Goal: Information Seeking & Learning: Understand process/instructions

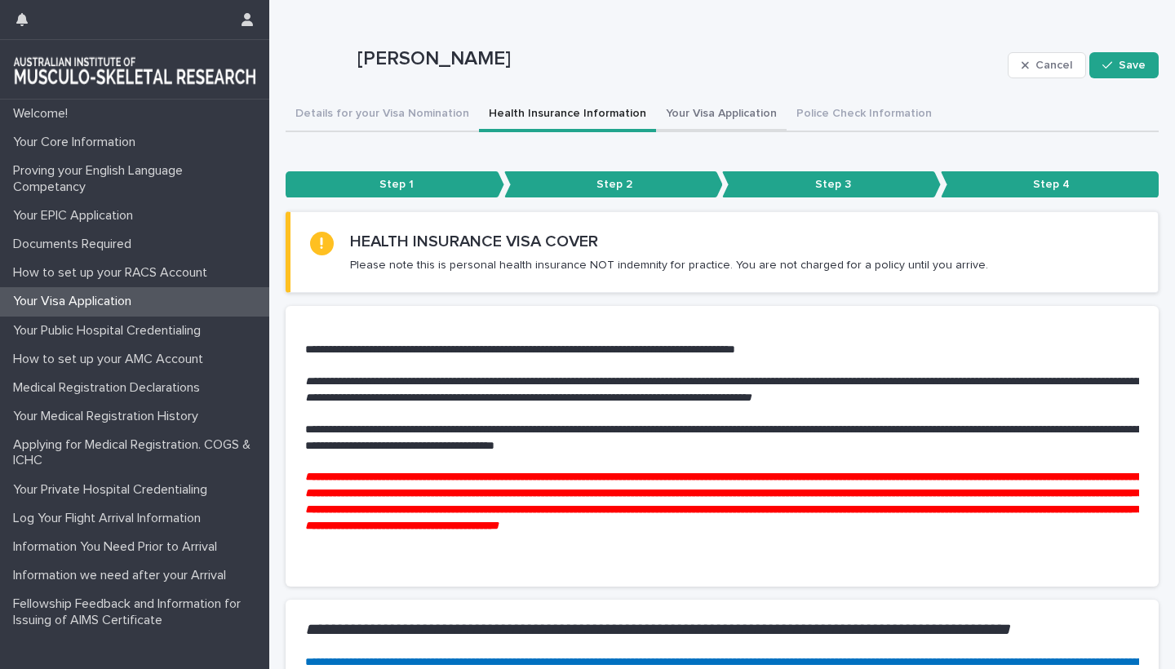
click at [663, 110] on button "Your Visa Application" at bounding box center [721, 115] width 131 height 34
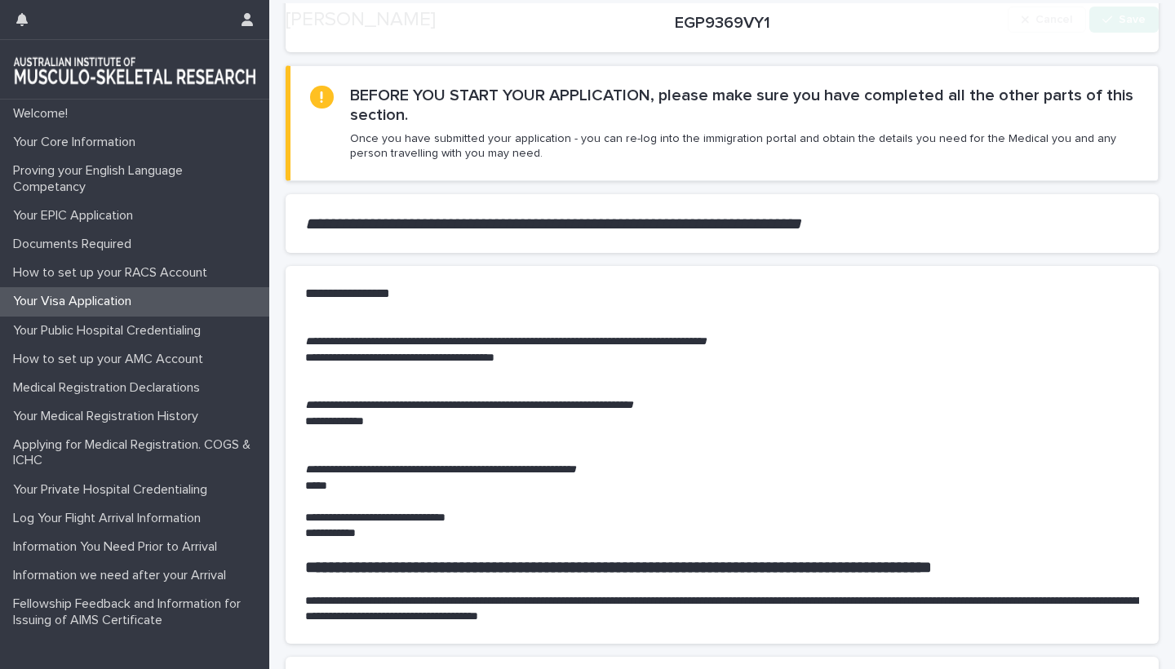
scroll to position [706, 0]
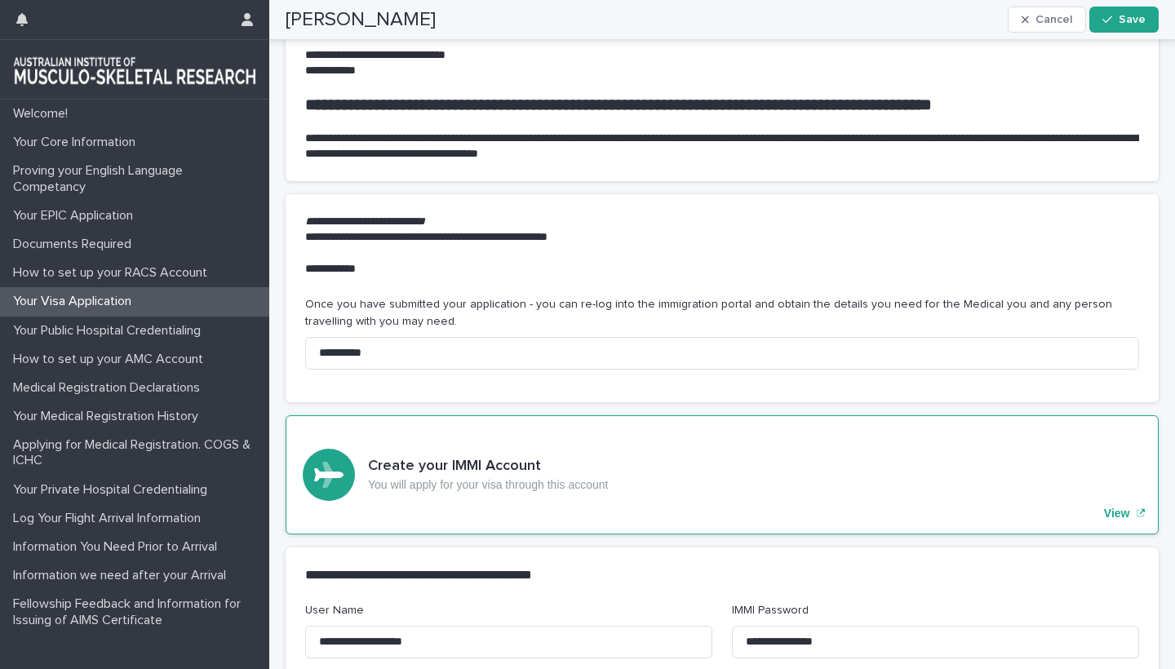
click at [1122, 507] on p "View" at bounding box center [1117, 514] width 26 height 14
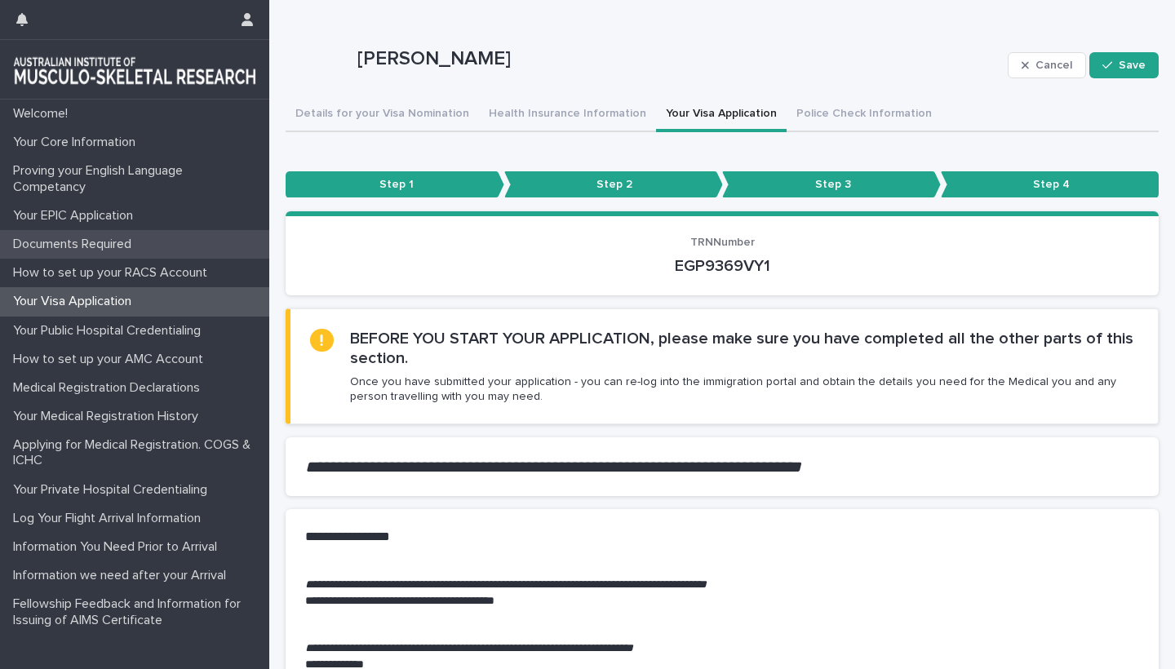
scroll to position [0, 0]
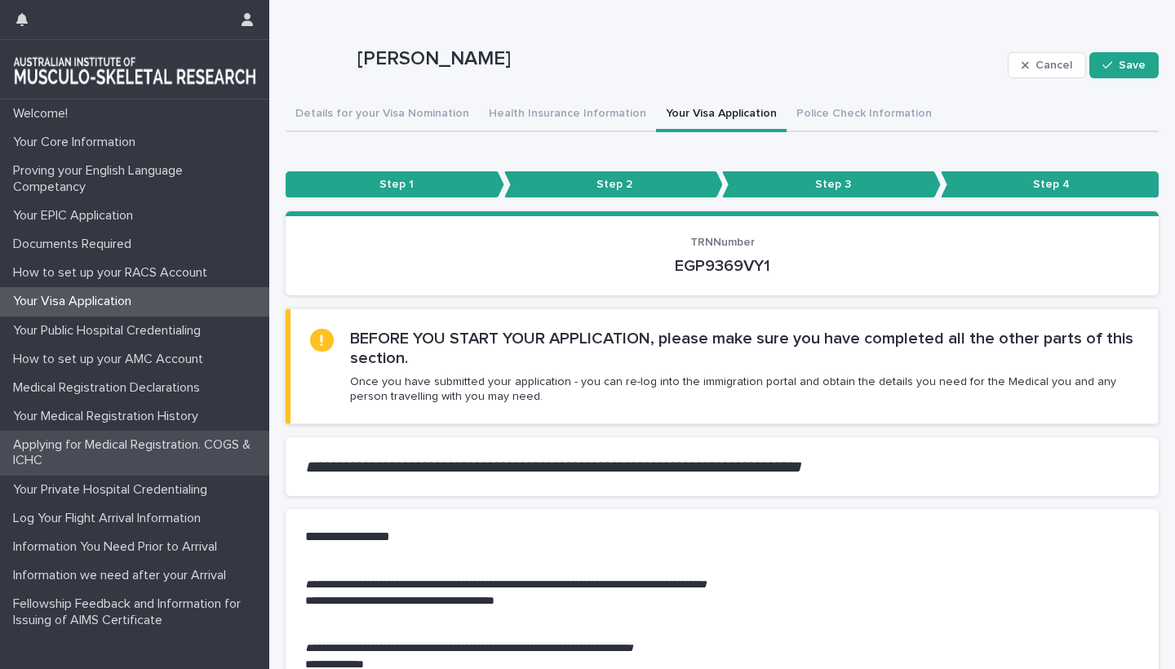
click at [135, 445] on p "Applying for Medical Registration. COGS & ICHC" at bounding box center [138, 452] width 263 height 31
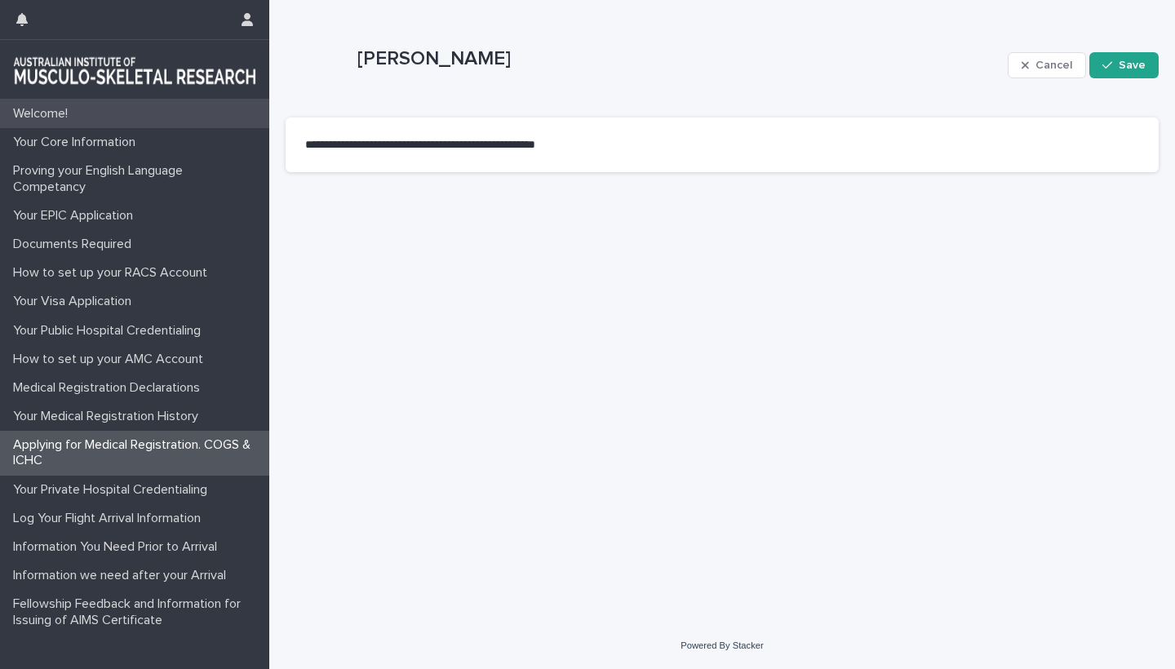
click at [50, 113] on p "Welcome!" at bounding box center [44, 113] width 74 height 15
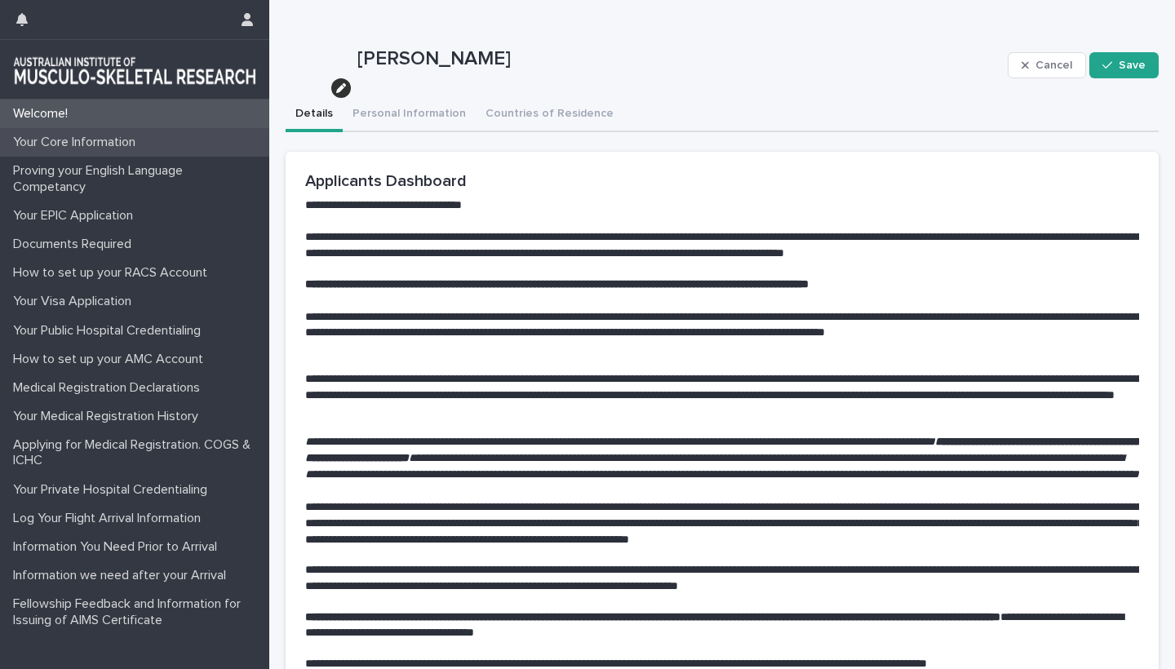
click at [60, 142] on p "Your Core Information" at bounding box center [78, 142] width 142 height 15
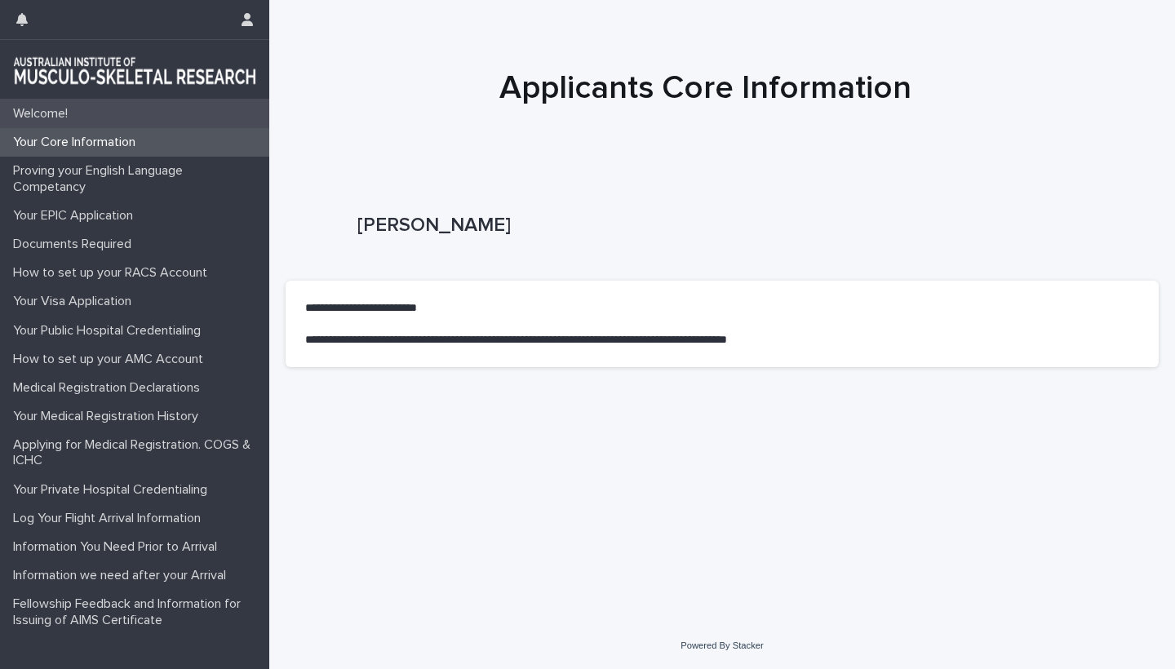
click at [55, 111] on p "Welcome!" at bounding box center [44, 113] width 74 height 15
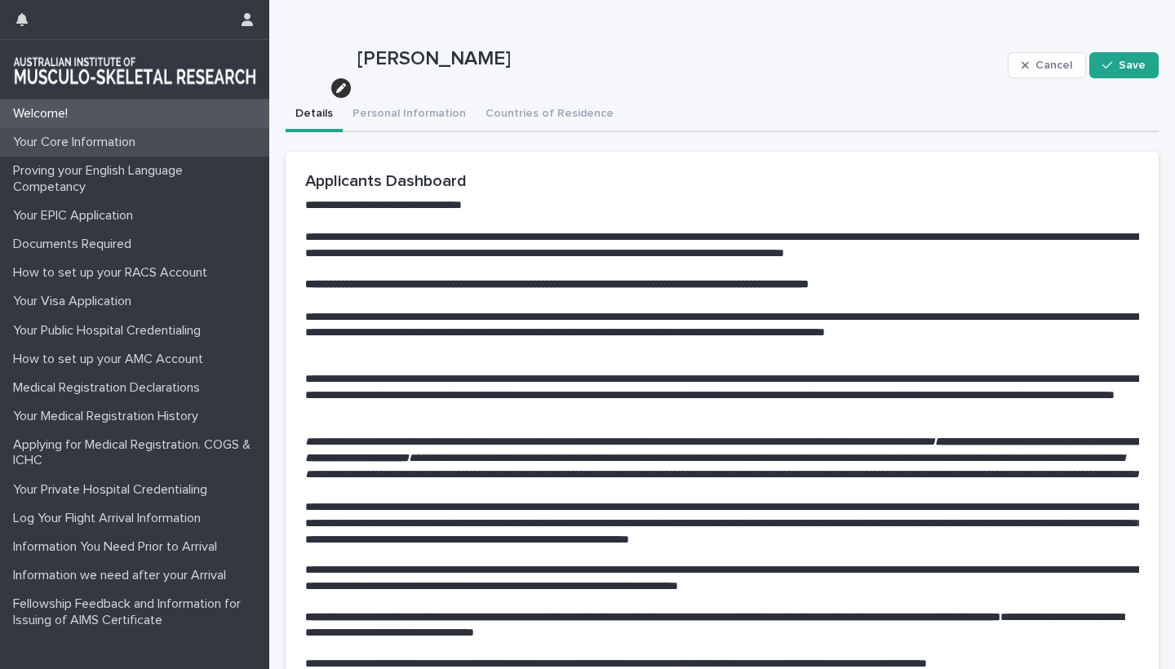
click at [93, 145] on p "Your Core Information" at bounding box center [78, 142] width 142 height 15
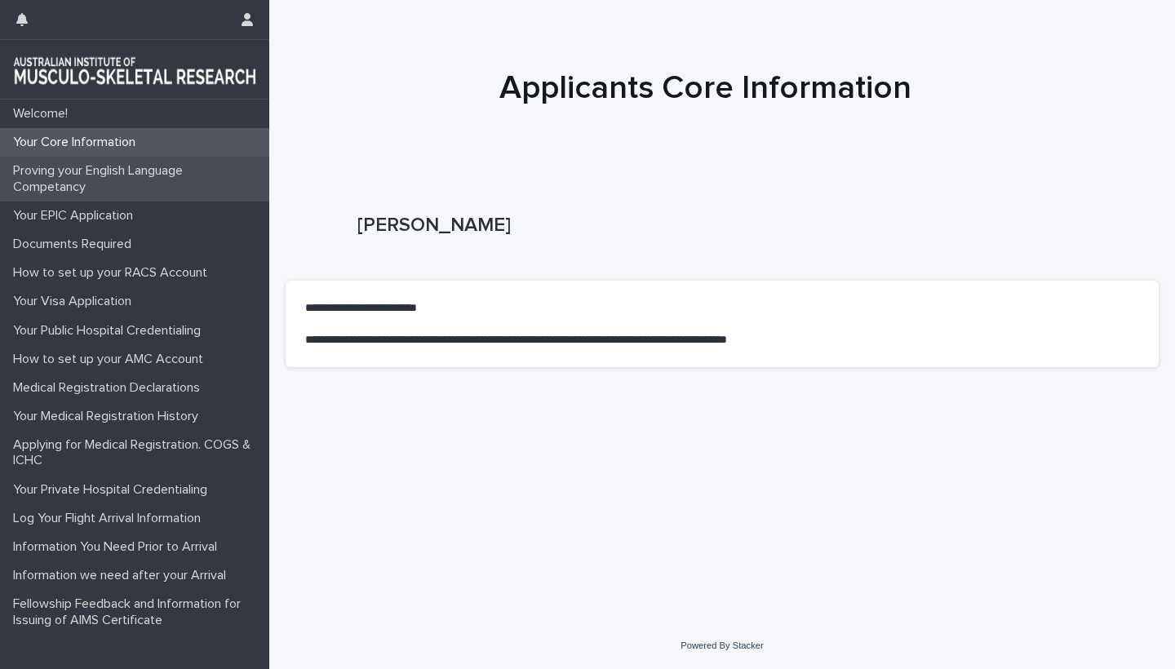
click at [86, 176] on p "Proving your English Language Competancy" at bounding box center [138, 178] width 263 height 31
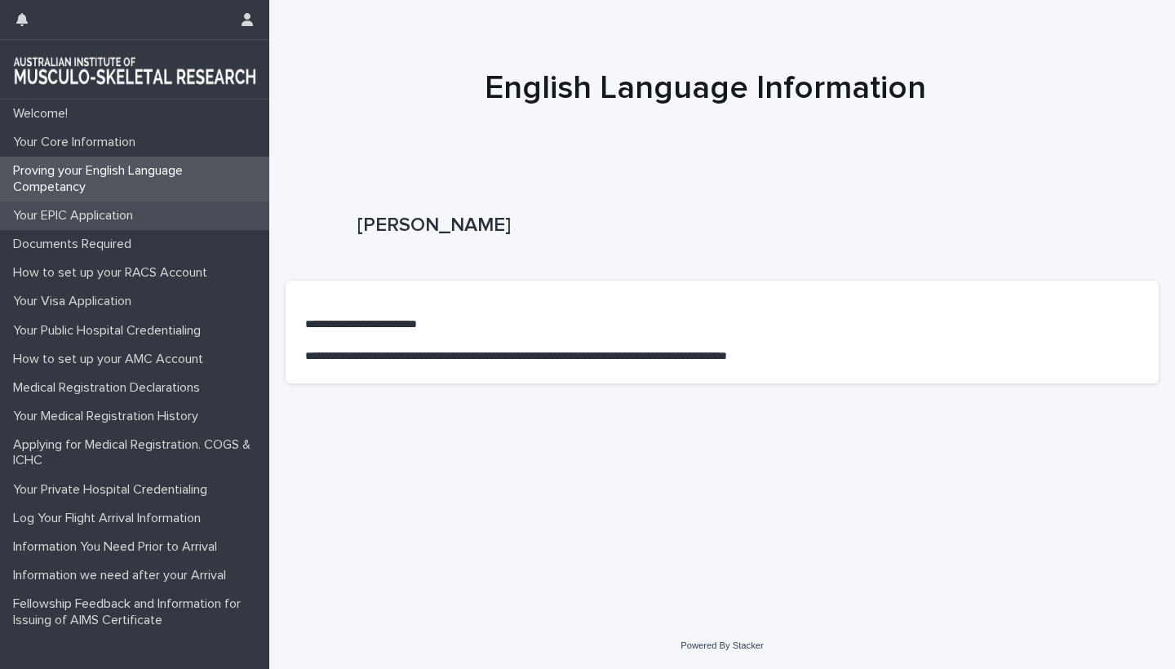
click at [73, 223] on div "Your EPIC Application" at bounding box center [134, 215] width 269 height 29
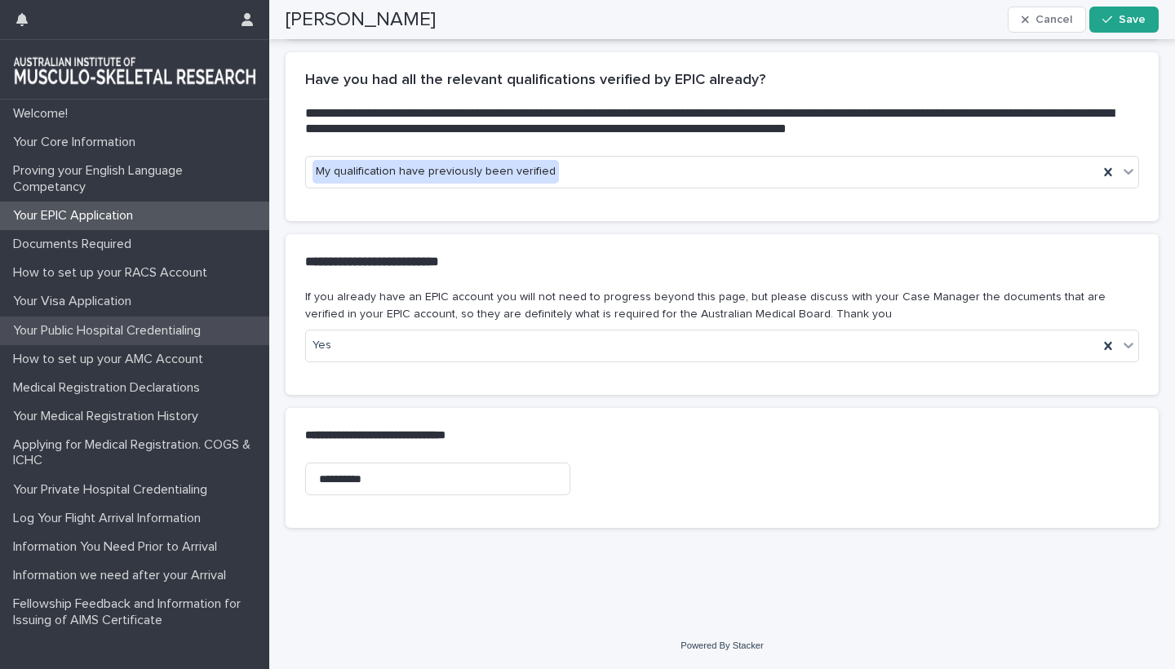
scroll to position [571, 0]
